Goal: Check status: Check status

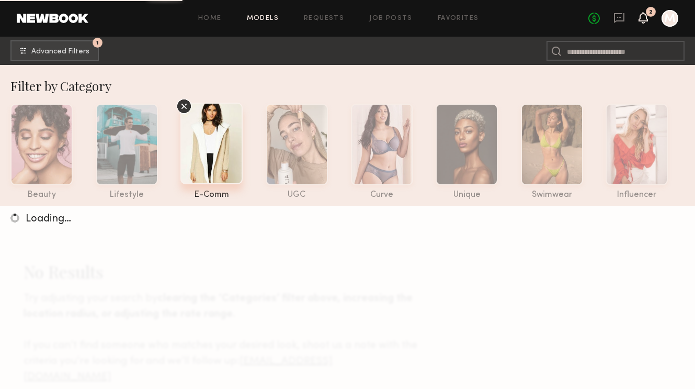
click at [645, 19] on icon at bounding box center [643, 17] width 8 height 7
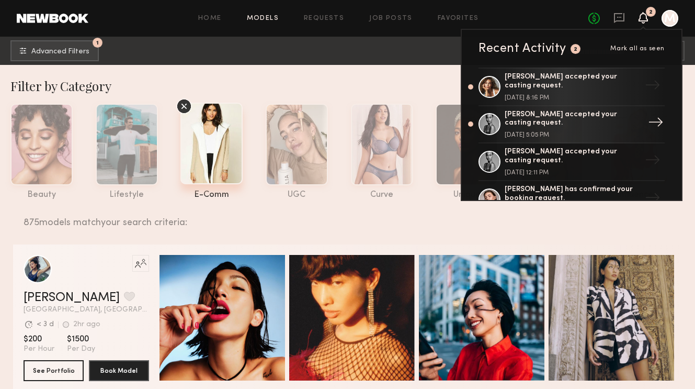
click at [556, 126] on div "[PERSON_NAME] accepted your casting request. [DATE] 5:05 PM" at bounding box center [573, 124] width 136 height 28
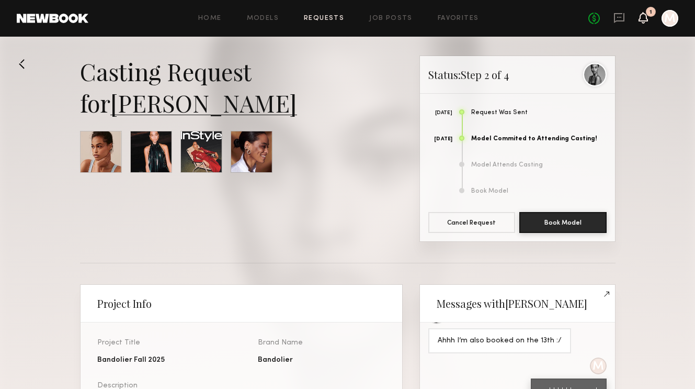
click at [642, 16] on icon at bounding box center [643, 17] width 8 height 7
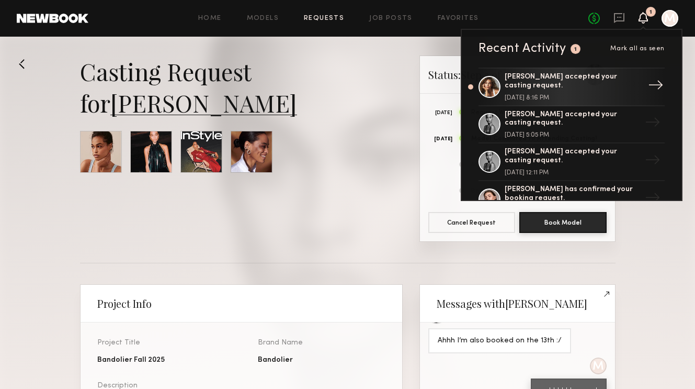
click at [523, 86] on div "[PERSON_NAME] accepted your casting request." at bounding box center [573, 82] width 136 height 18
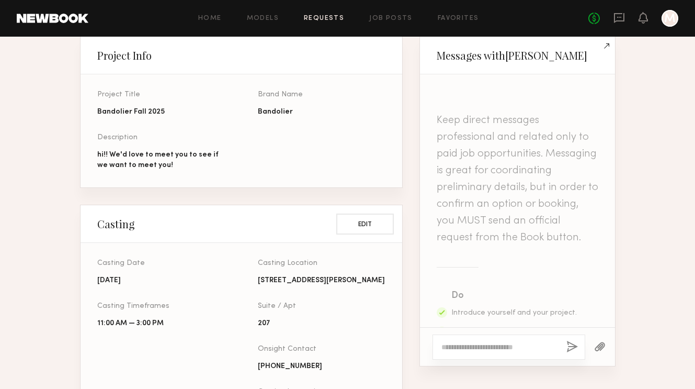
scroll to position [249, 0]
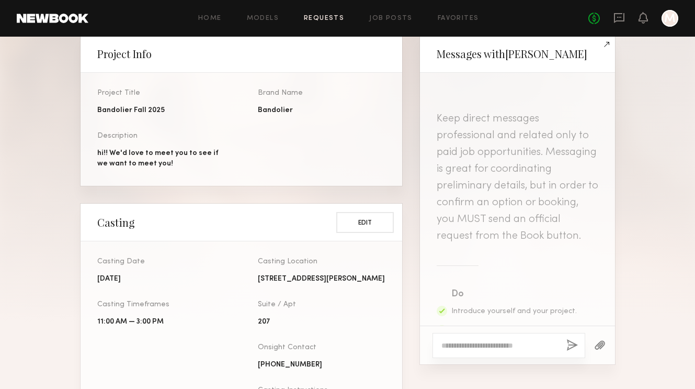
click at [238, 261] on div "Casting Date [DATE] Casting Timeframes 11:00 AM — 3:00 PM Casting Location [STR…" at bounding box center [258, 344] width 322 height 172
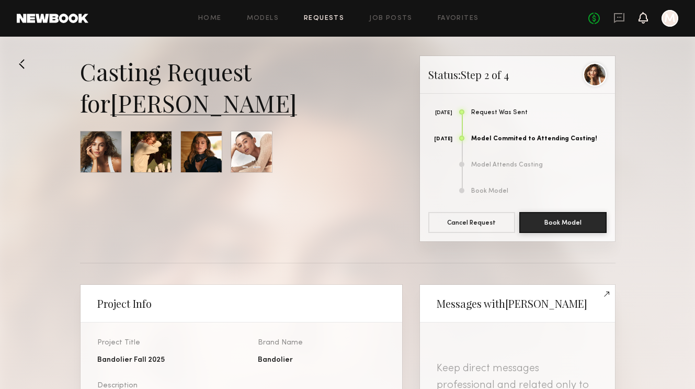
click at [642, 16] on icon at bounding box center [643, 17] width 8 height 7
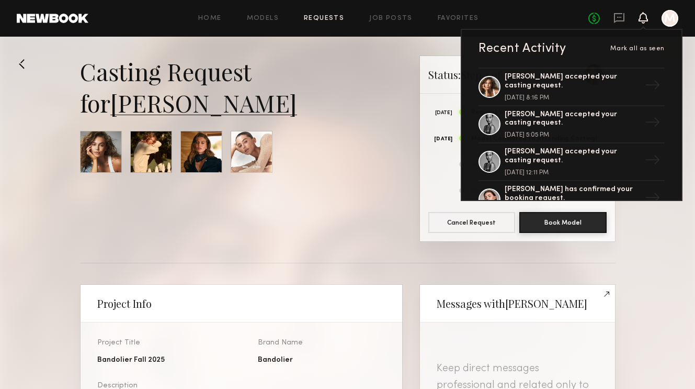
click at [642, 16] on icon at bounding box center [643, 17] width 8 height 7
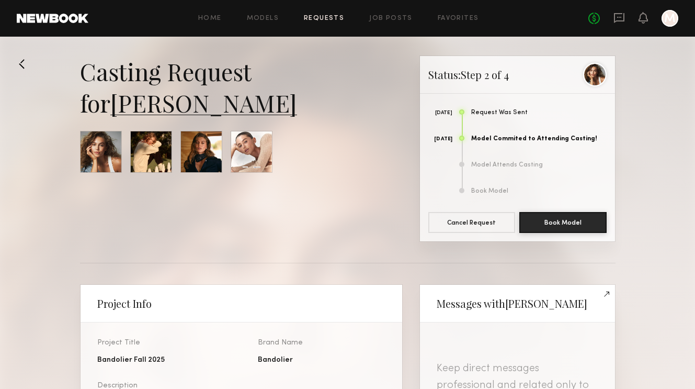
click at [634, 18] on div "No fees up to $5,000 M" at bounding box center [633, 18] width 90 height 17
click at [645, 19] on icon at bounding box center [643, 17] width 8 height 7
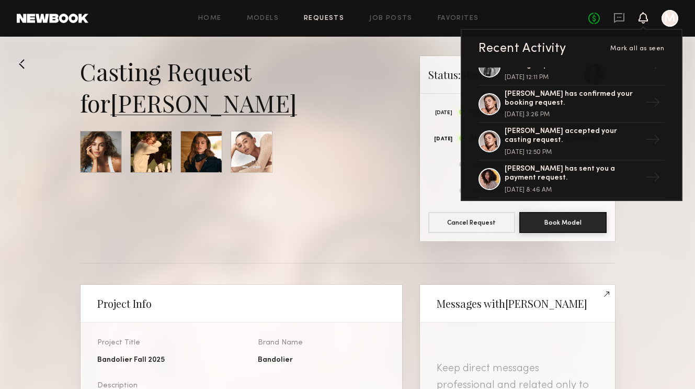
scroll to position [98, 0]
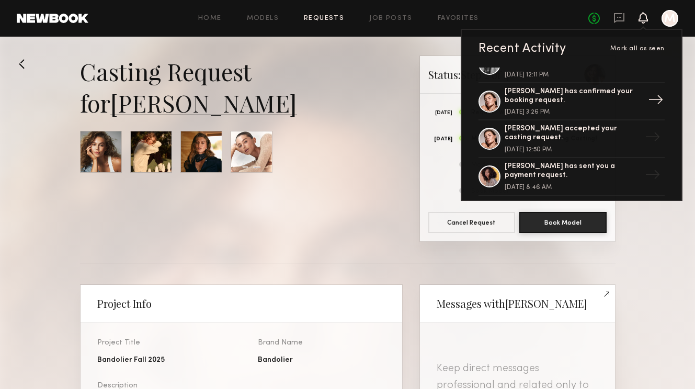
click at [512, 90] on div "[PERSON_NAME] has confirmed your booking request." at bounding box center [573, 96] width 136 height 18
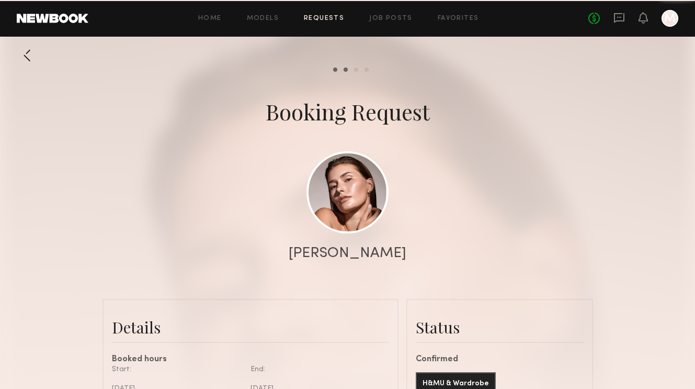
scroll to position [1062, 0]
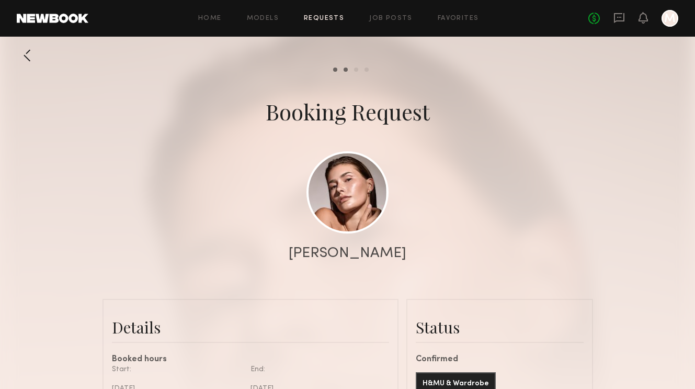
click at [649, 15] on div "No fees up to $5,000 M" at bounding box center [633, 18] width 90 height 17
click at [646, 18] on icon at bounding box center [643, 17] width 8 height 7
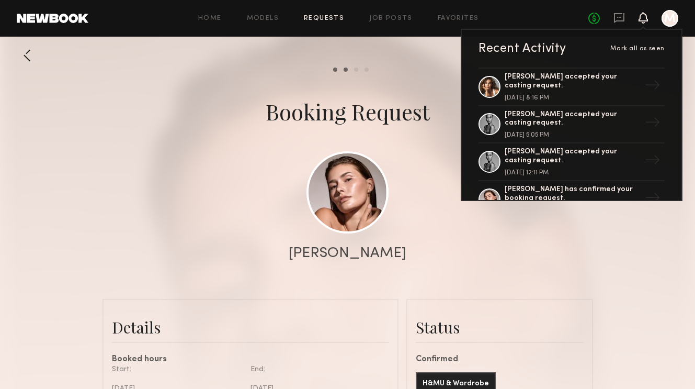
click at [576, 249] on div "[PERSON_NAME]" at bounding box center [347, 253] width 695 height 15
